Goal: Task Accomplishment & Management: Manage account settings

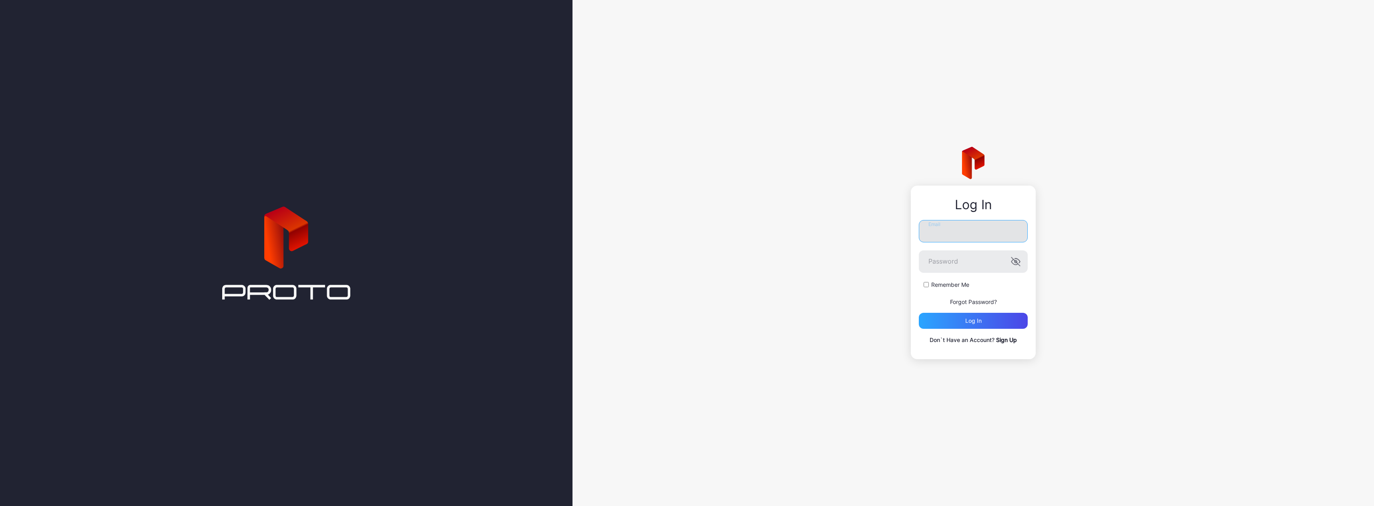
click at [941, 231] on input "Email" at bounding box center [972, 231] width 109 height 22
drag, startPoint x: 955, startPoint y: 230, endPoint x: 953, endPoint y: 234, distance: 4.5
click at [953, 234] on input "Email" at bounding box center [972, 228] width 109 height 22
paste input "**********"
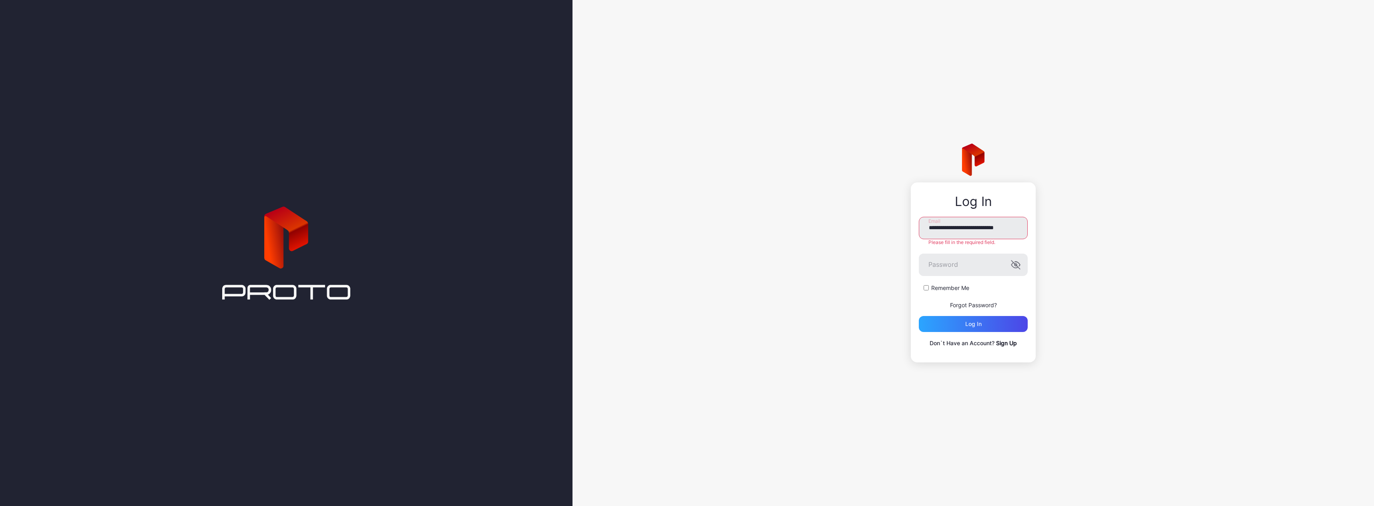
type input "**********"
click at [1016, 261] on icon "button" at bounding box center [1016, 262] width 2 height 2
click at [990, 322] on div "Log in" at bounding box center [972, 321] width 109 height 16
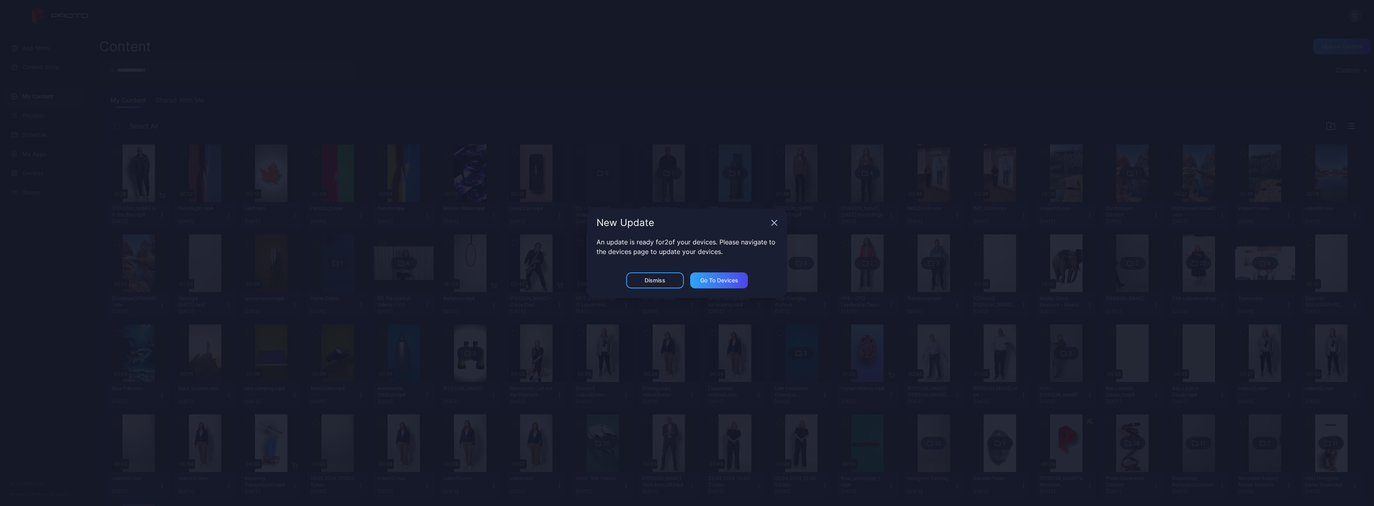
click at [775, 223] on icon "button" at bounding box center [774, 223] width 6 height 6
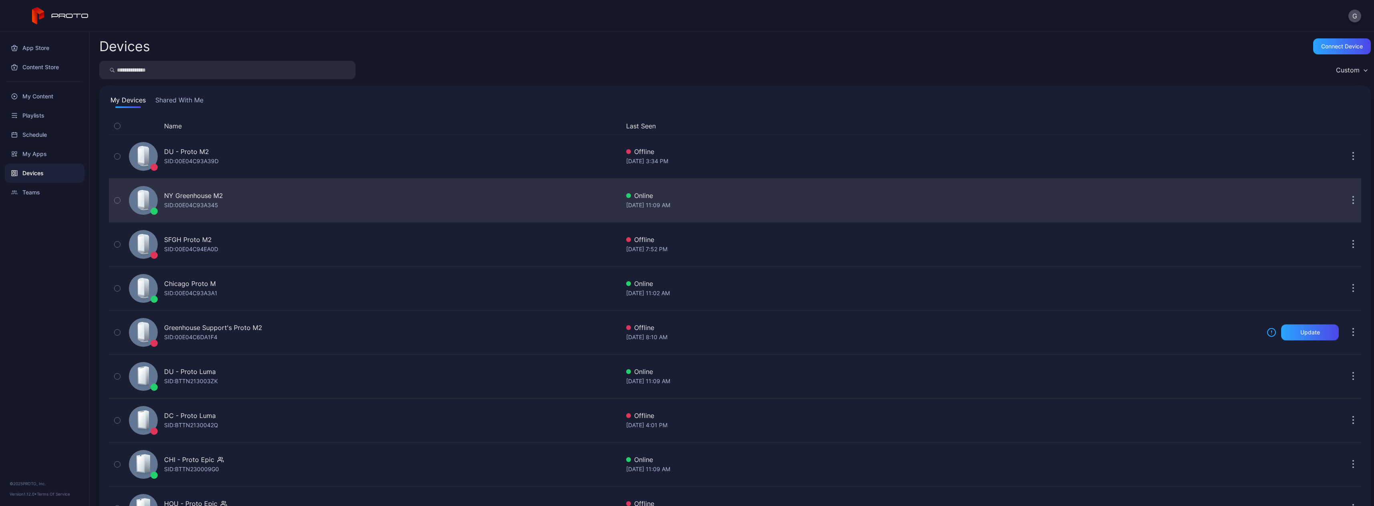
click at [195, 198] on div "NY Greenhouse M2" at bounding box center [193, 196] width 59 height 10
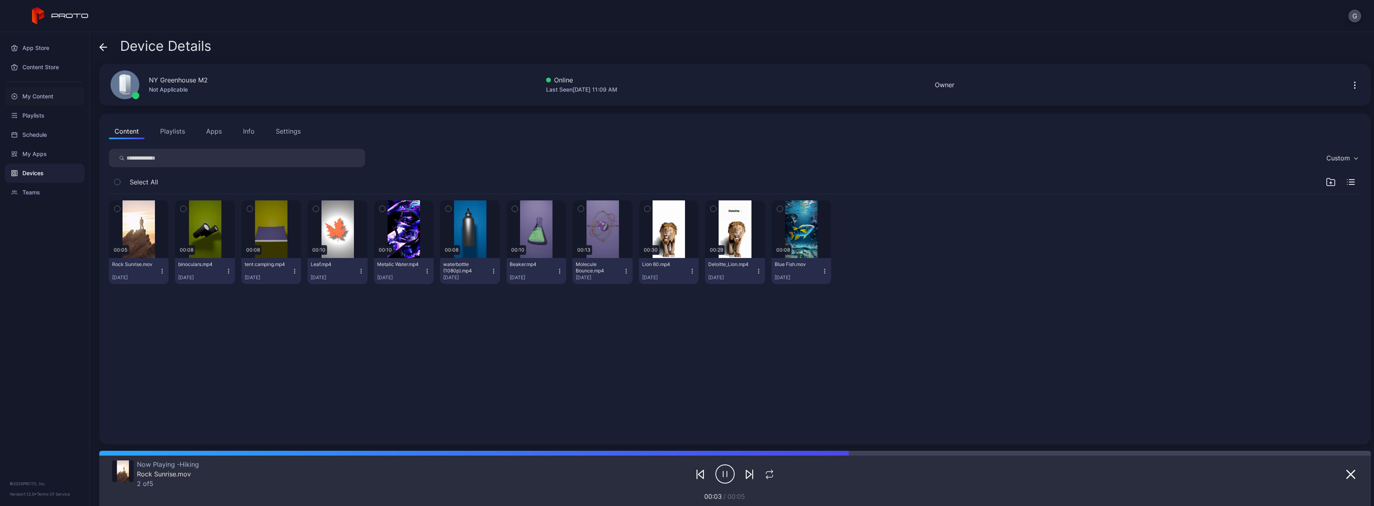
click at [44, 96] on div "My Content" at bounding box center [45, 96] width 80 height 19
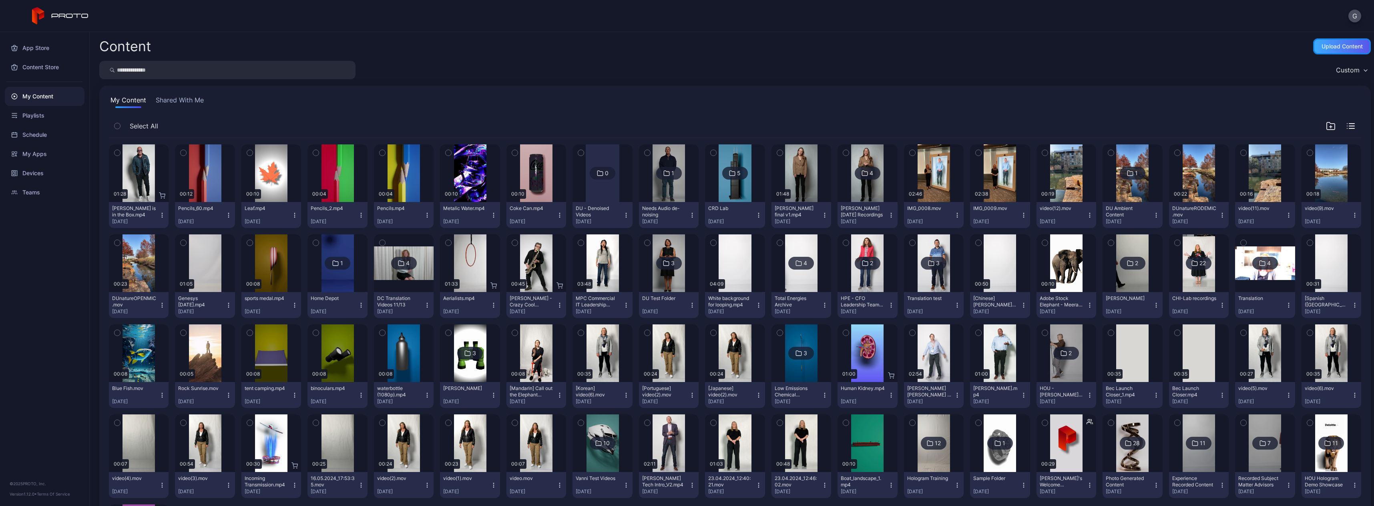
click at [1313, 43] on div "Upload Content" at bounding box center [1342, 46] width 58 height 16
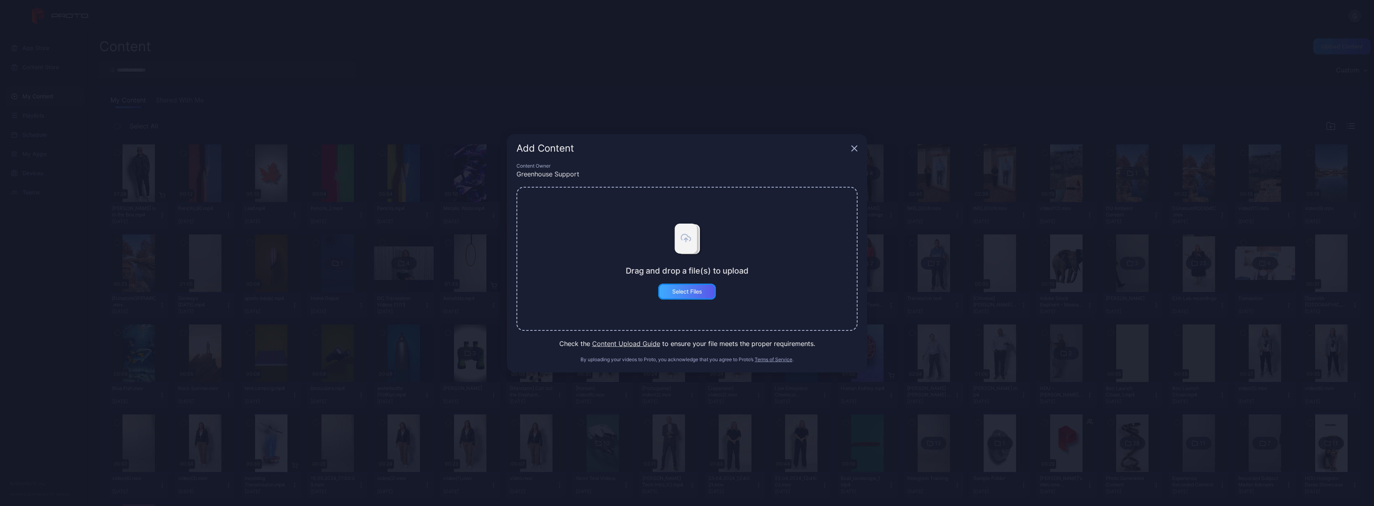
click at [684, 295] on div "Select Files" at bounding box center [687, 292] width 30 height 6
click at [684, 292] on button "Select Files" at bounding box center [687, 292] width 58 height 16
click at [859, 149] on div "Add Content" at bounding box center [687, 148] width 360 height 29
click at [852, 150] on icon "button" at bounding box center [854, 148] width 5 height 5
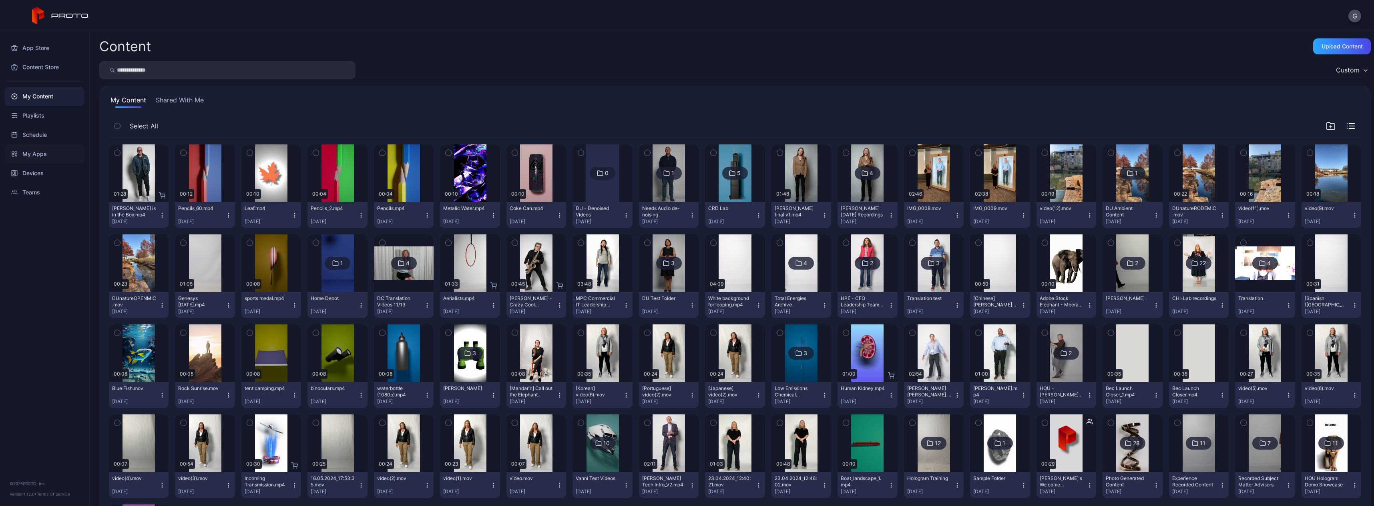
click at [41, 151] on div "My Apps" at bounding box center [45, 153] width 80 height 19
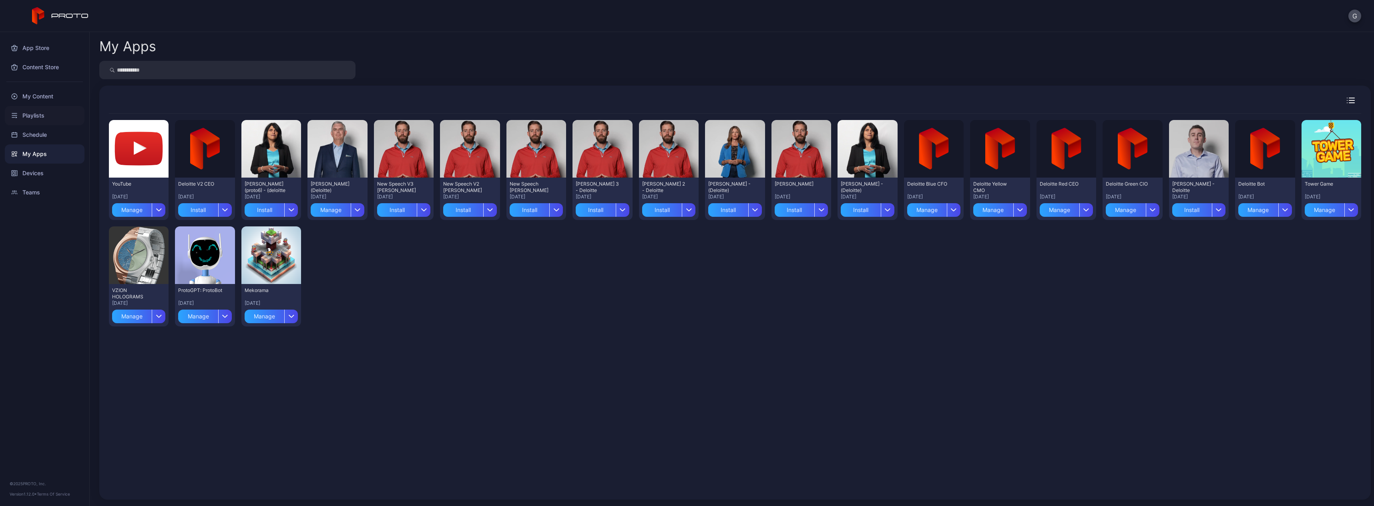
click at [39, 118] on div "Playlists" at bounding box center [45, 115] width 80 height 19
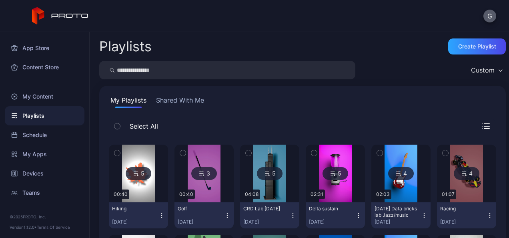
click at [495, 14] on button "G" at bounding box center [489, 16] width 13 height 13
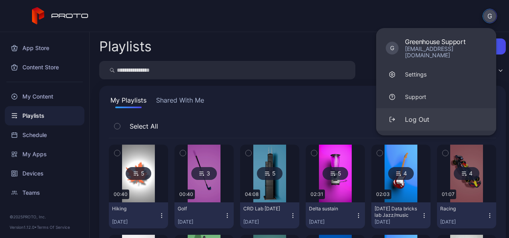
click at [408, 116] on div "Log Out" at bounding box center [417, 119] width 24 height 10
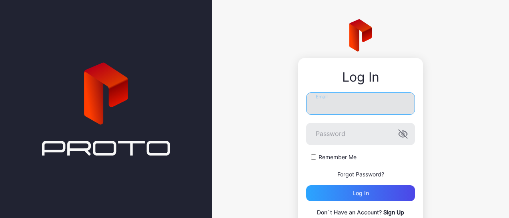
click at [350, 96] on input "Email" at bounding box center [360, 103] width 109 height 22
paste input "**********"
type input "**********"
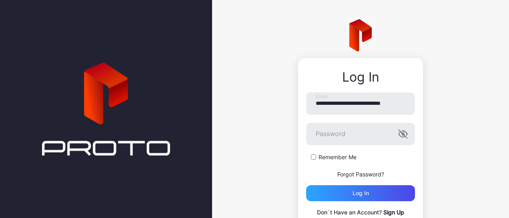
scroll to position [0, 0]
click at [399, 133] on icon "button" at bounding box center [403, 134] width 8 height 8
click at [353, 193] on div "Log in" at bounding box center [361, 193] width 16 height 6
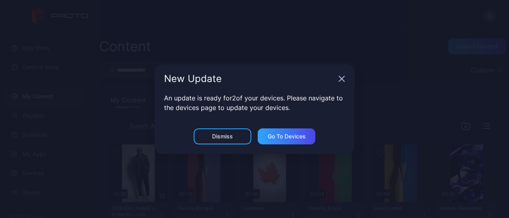
click at [340, 80] on icon "button" at bounding box center [341, 78] width 5 height 5
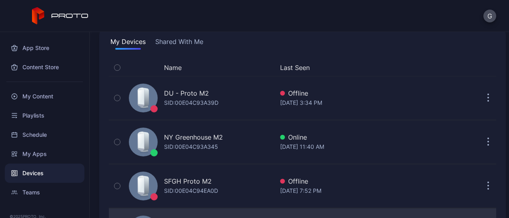
scroll to position [46, 0]
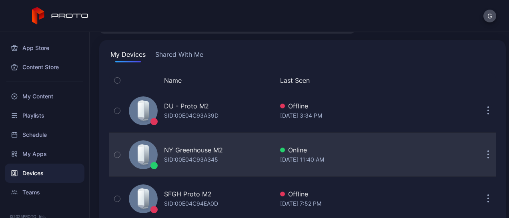
click at [199, 150] on div "NY Greenhouse M2" at bounding box center [193, 150] width 59 height 10
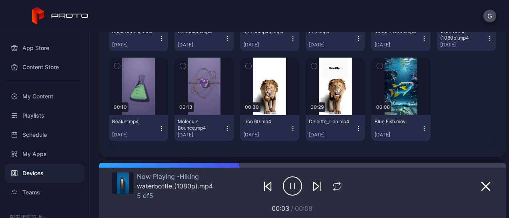
scroll to position [233, 0]
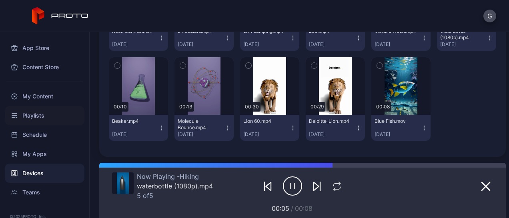
click at [47, 120] on div "Playlists" at bounding box center [45, 115] width 80 height 19
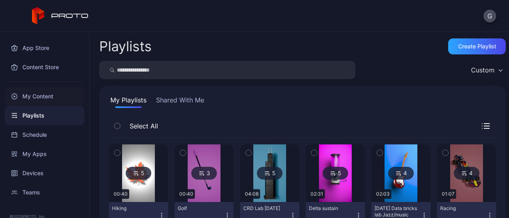
click at [41, 96] on div "My Content" at bounding box center [45, 96] width 80 height 19
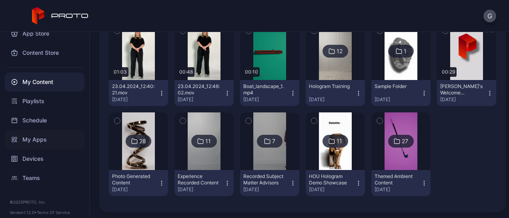
scroll to position [20, 0]
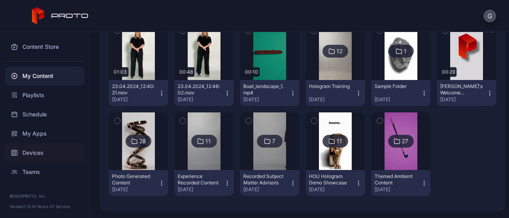
click at [69, 148] on div "Devices" at bounding box center [45, 152] width 80 height 19
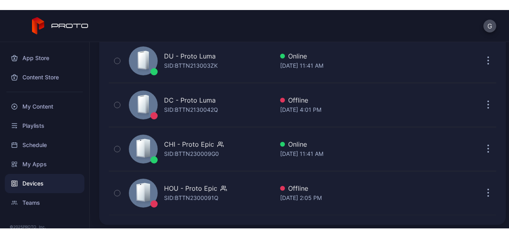
scroll to position [307, 0]
